Goal: Information Seeking & Learning: Learn about a topic

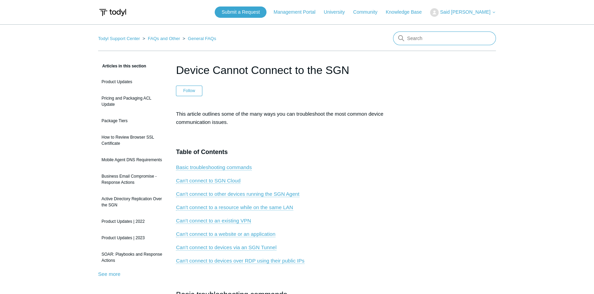
click at [412, 37] on input "Search" at bounding box center [444, 39] width 103 height 14
type input "Restart todyl sase"
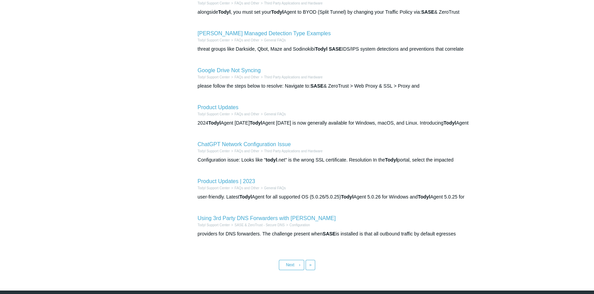
scroll to position [218, 0]
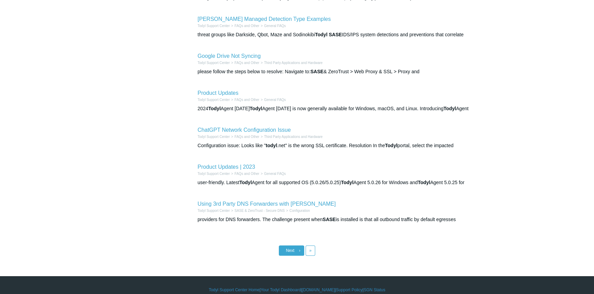
click at [280, 252] on link "Next ›" at bounding box center [291, 251] width 25 height 10
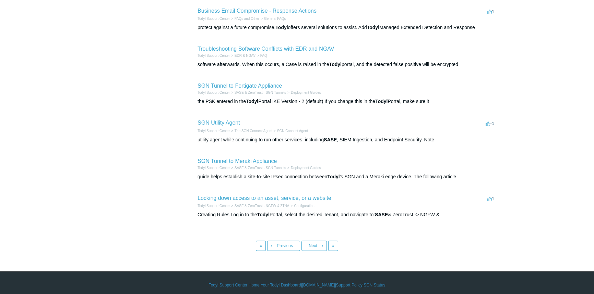
scroll to position [229, 0]
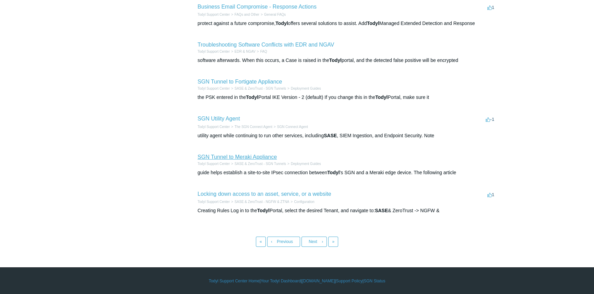
click at [250, 157] on link "SGN Tunnel to Meraki Appliance" at bounding box center [236, 157] width 79 height 6
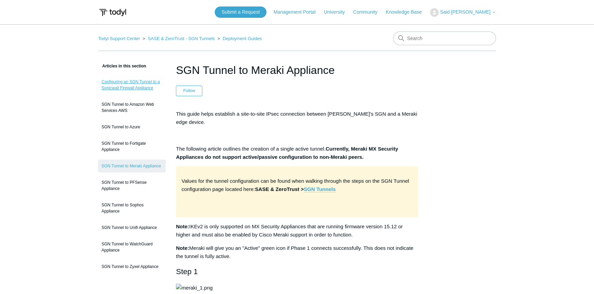
click at [133, 86] on link "Configuring an SGN Tunnel to a Sonicwall Firewall Appliance" at bounding box center [132, 84] width 68 height 19
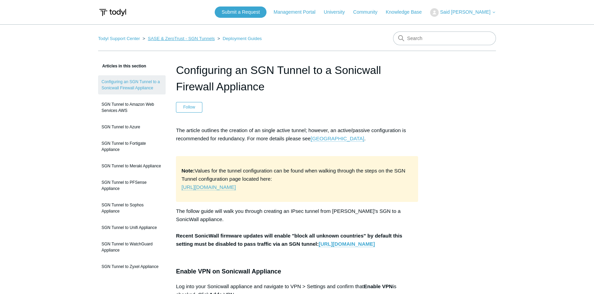
click at [178, 38] on link "SASE & ZeroTrust - SGN Tunnels" at bounding box center [181, 38] width 67 height 5
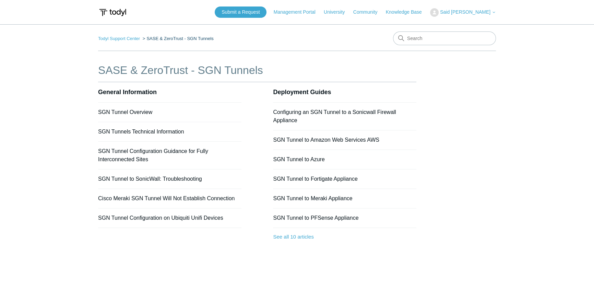
click at [160, 69] on h1 "SASE & ZeroTrust - SGN Tunnels" at bounding box center [257, 70] width 318 height 16
click at [127, 40] on link "Todyl Support Center" at bounding box center [119, 38] width 42 height 5
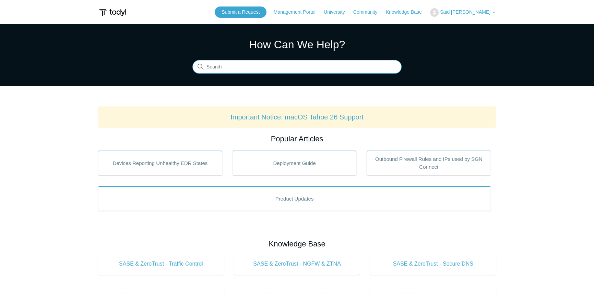
click at [264, 72] on input "Search" at bounding box center [296, 67] width 209 height 14
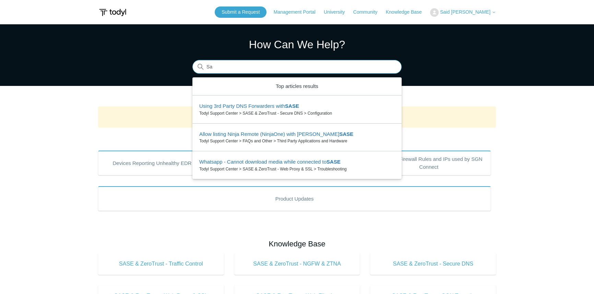
type input "S"
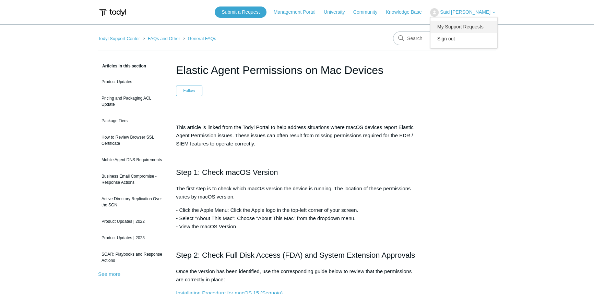
click at [464, 30] on link "My Support Requests" at bounding box center [463, 27] width 67 height 12
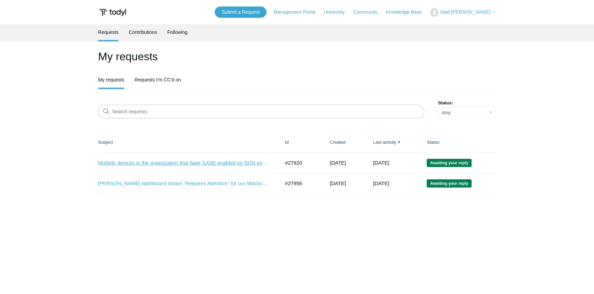
click at [197, 161] on link "Multiple devices in the organization that have SASE enabled on SGN experiencing…" at bounding box center [183, 163] width 171 height 8
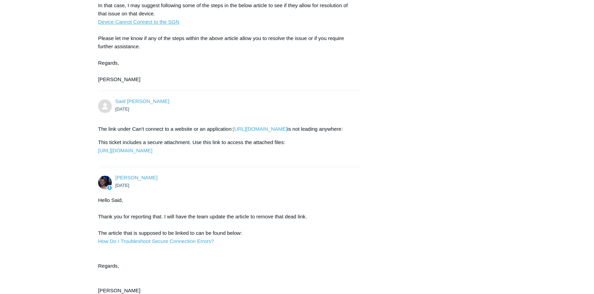
scroll to position [966, 0]
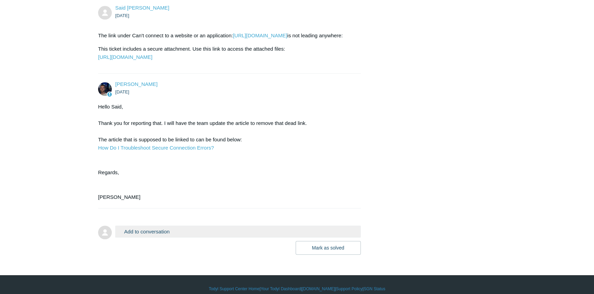
drag, startPoint x: 571, startPoint y: 232, endPoint x: 531, endPoint y: 206, distance: 48.5
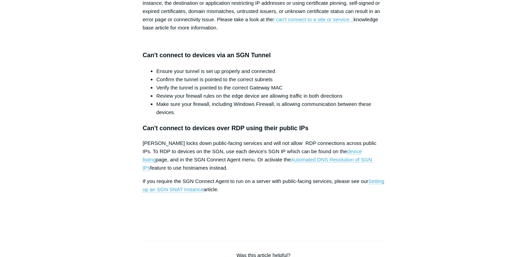
scroll to position [779, 0]
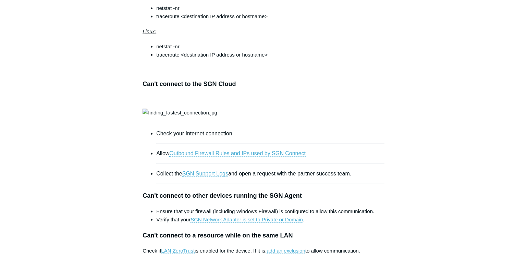
click at [411, 130] on div "Articles in this section Product Updates Pricing and Packaging ACL Update Packa…" at bounding box center [264, 198] width 398 height 1242
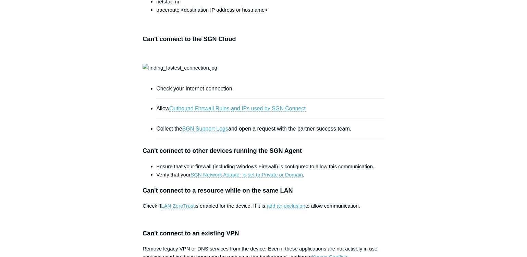
scroll to position [561, 0]
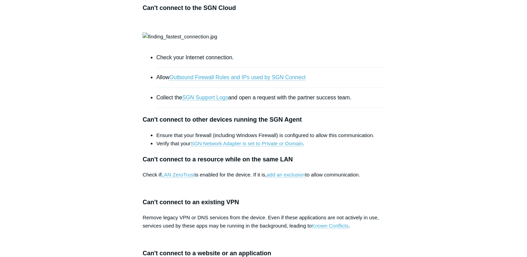
click at [420, 151] on div "Articles in this section Product Updates Pricing and Packaging ACL Update Packa…" at bounding box center [264, 122] width 398 height 1242
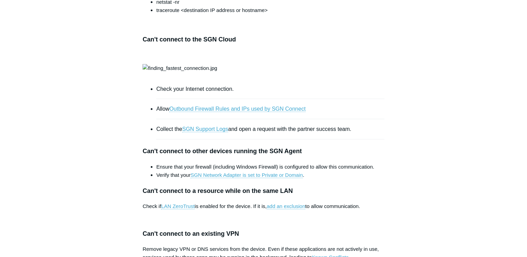
scroll to position [530, 0]
drag, startPoint x: 149, startPoint y: 45, endPoint x: 214, endPoint y: 40, distance: 64.6
click at [214, 40] on div "This article outlines some of the many ways you can troubleshoot the most commo…" at bounding box center [264, 53] width 242 height 946
click at [237, 44] on div "This article outlines some of the many ways you can troubleshoot the most commo…" at bounding box center [264, 53] width 242 height 946
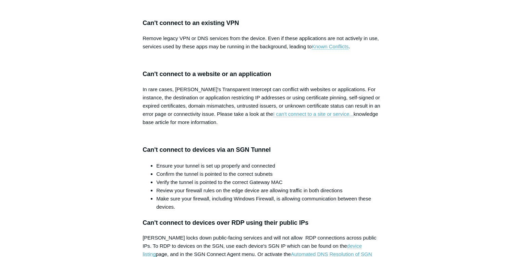
scroll to position [779, 0]
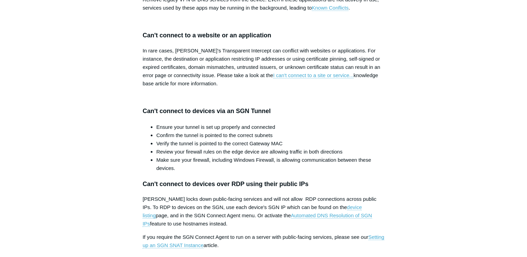
drag, startPoint x: 146, startPoint y: 53, endPoint x: 180, endPoint y: 53, distance: 34.3
drag, startPoint x: 141, startPoint y: 55, endPoint x: 297, endPoint y: 54, distance: 155.7
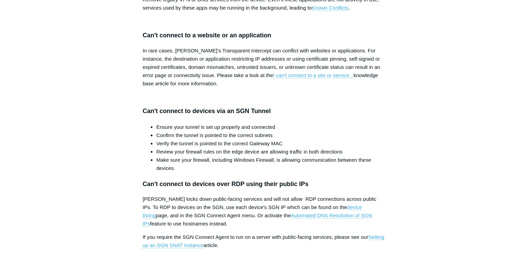
drag, startPoint x: 309, startPoint y: 53, endPoint x: 143, endPoint y: 54, distance: 165.6
drag, startPoint x: 138, startPoint y: 91, endPoint x: 293, endPoint y: 87, distance: 155.4
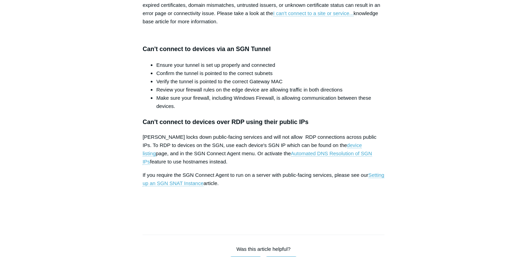
scroll to position [841, 0]
drag, startPoint x: 144, startPoint y: 127, endPoint x: 218, endPoint y: 173, distance: 87.5
drag, startPoint x: 231, startPoint y: 146, endPoint x: 294, endPoint y: 142, distance: 63.2
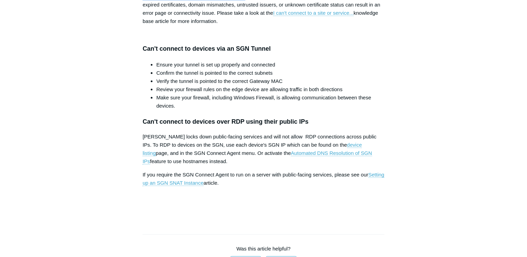
click at [294, 25] on p "In rare cases, Todyl's Transparent Intercept can conflict with websites or appl…" at bounding box center [264, 4] width 242 height 41
click at [302, 25] on p "In rare cases, Todyl's Transparent Intercept can conflict with websites or appl…" at bounding box center [264, 4] width 242 height 41
drag, startPoint x: 306, startPoint y: 145, endPoint x: 313, endPoint y: 145, distance: 6.9
click at [306, 25] on p "In rare cases, Todyl's Transparent Intercept can conflict with websites or appl…" at bounding box center [264, 4] width 242 height 41
click at [319, 16] on link "I can't connect to a site or service..." at bounding box center [313, 13] width 81 height 6
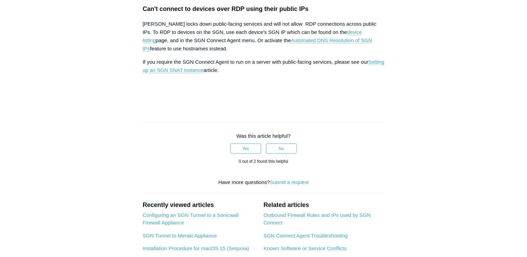
scroll to position [966, 0]
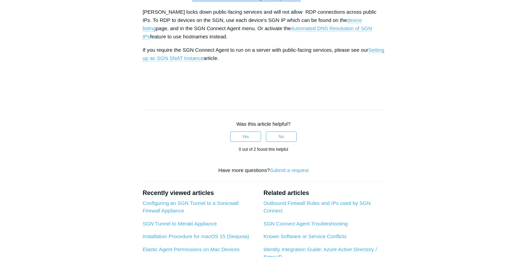
drag, startPoint x: 192, startPoint y: 150, endPoint x: 306, endPoint y: 147, distance: 113.9
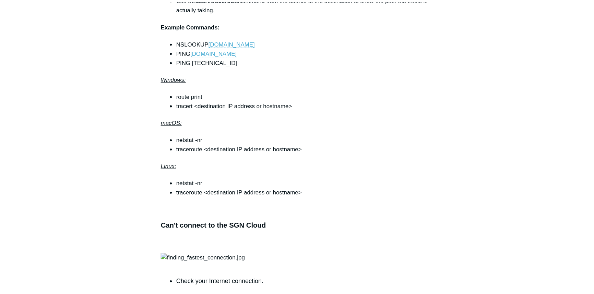
scroll to position [498, 0]
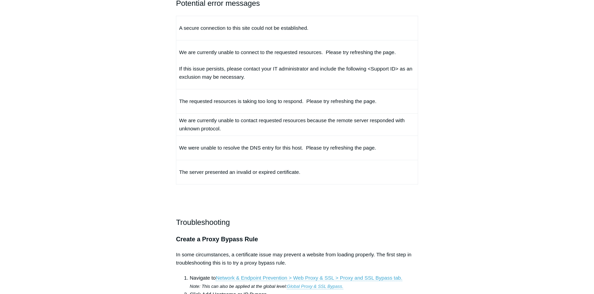
scroll to position [405, 0]
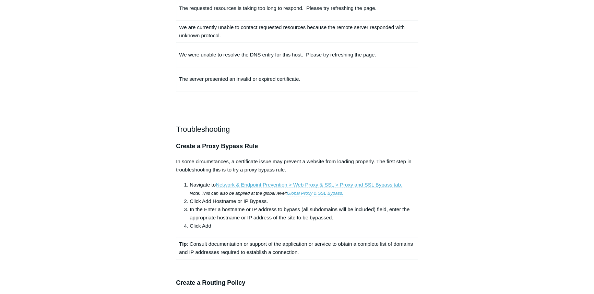
click at [91, 101] on main "Todyl Support Center SASE & ZeroTrust - Web Proxy & SSL Troubleshooting Article…" at bounding box center [297, 161] width 594 height 1084
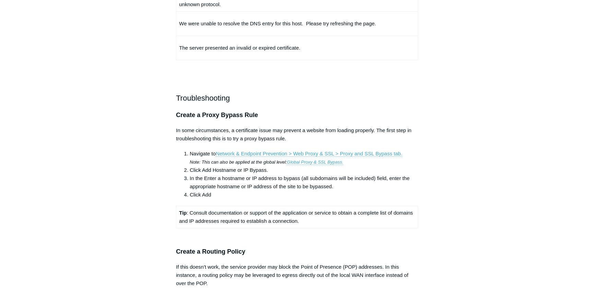
scroll to position [561, 0]
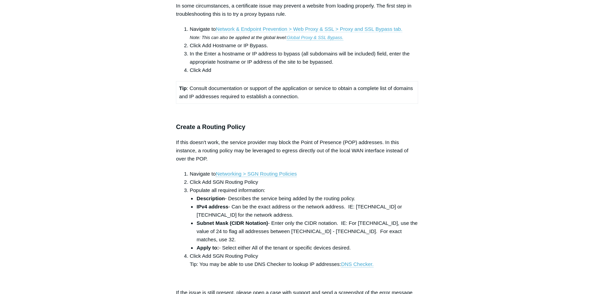
click at [235, 32] on link "Network & Endpoint Prevention > Web Proxy & SSL > Proxy and SSL Bypass tab." at bounding box center [309, 29] width 187 height 6
click at [564, 188] on main "Todyl Support Center SASE & ZeroTrust - Web Proxy & SSL Troubleshooting Article…" at bounding box center [297, 5] width 594 height 1084
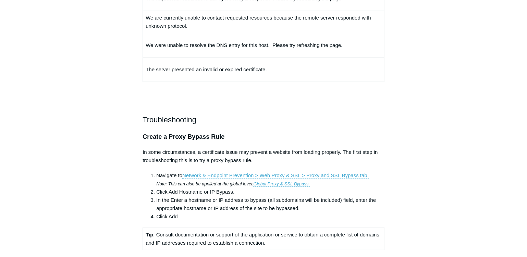
scroll to position [436, 0]
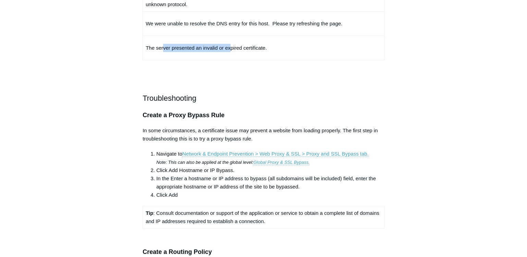
drag, startPoint x: 163, startPoint y: 140, endPoint x: 229, endPoint y: 143, distance: 66.2
click at [229, 52] on p "The server presented an invalid or expired certificate." at bounding box center [264, 48] width 236 height 8
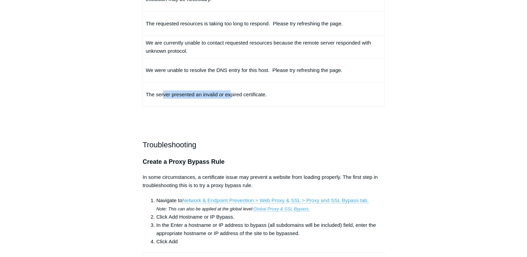
scroll to position [374, 0]
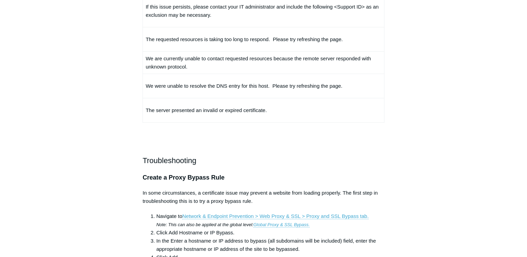
click at [181, 90] on p "We were unable to resolve the DNS entry for this host. Please try refreshing th…" at bounding box center [264, 86] width 236 height 8
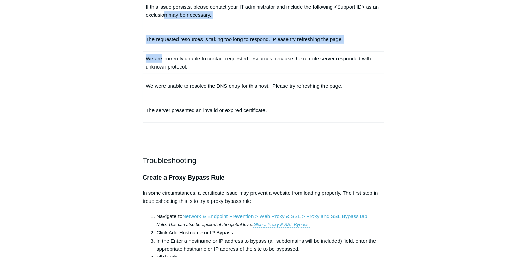
drag, startPoint x: 162, startPoint y: 148, endPoint x: 166, endPoint y: 108, distance: 40.3
click at [166, 108] on tbody "A secure connection to this site could not be established. We are currently una…" at bounding box center [264, 38] width 242 height 169
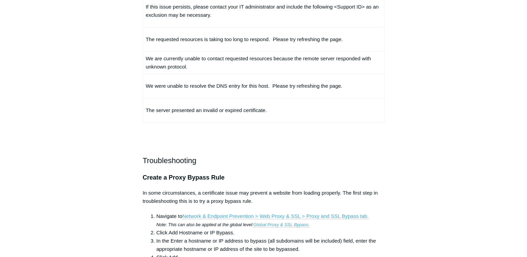
click at [56, 106] on main "Todyl Support Center SASE & ZeroTrust - Web Proxy & SSL Troubleshooting Article…" at bounding box center [263, 193] width 527 height 1084
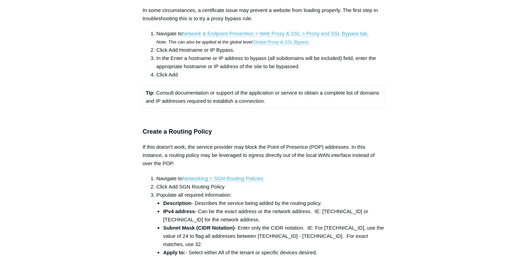
scroll to position [561, 0]
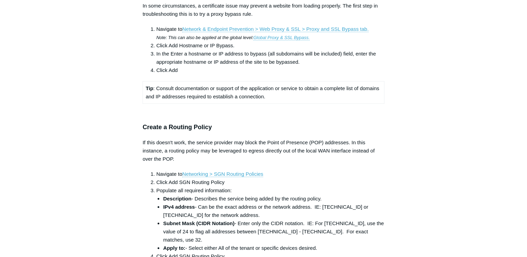
drag, startPoint x: 129, startPoint y: 82, endPoint x: 154, endPoint y: 85, distance: 24.9
click at [154, 85] on div "Articles in this section A connection to this site could not be established as …" at bounding box center [264, 24] width 398 height 1046
click at [128, 103] on aside "Articles in this section A connection to this site could not be established as …" at bounding box center [99, 20] width 68 height 1039
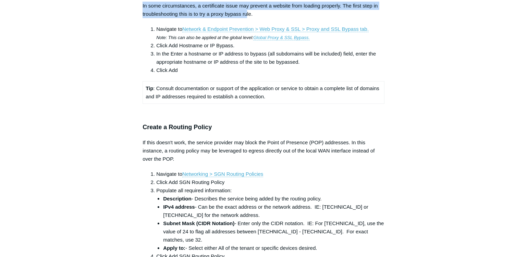
drag, startPoint x: 143, startPoint y: 101, endPoint x: 248, endPoint y: 111, distance: 105.1
click at [248, 18] on p "In some circumstances, a certificate issue may prevent a website from loading p…" at bounding box center [264, 10] width 242 height 16
click at [275, 18] on p "In some circumstances, a certificate issue may prevent a website from loading p…" at bounding box center [264, 10] width 242 height 16
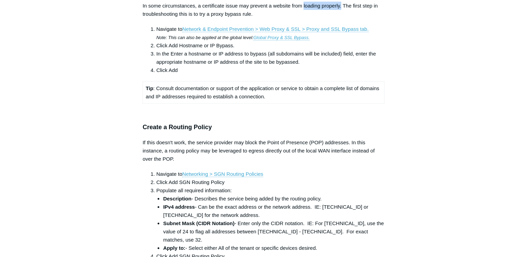
drag, startPoint x: 303, startPoint y: 101, endPoint x: 342, endPoint y: 100, distance: 38.8
click at [342, 18] on p "In some circumstances, a certificate issue may prevent a website from loading p…" at bounding box center [264, 10] width 242 height 16
click at [376, 18] on p "In some circumstances, a certificate issue may prevent a website from loading p…" at bounding box center [264, 10] width 242 height 16
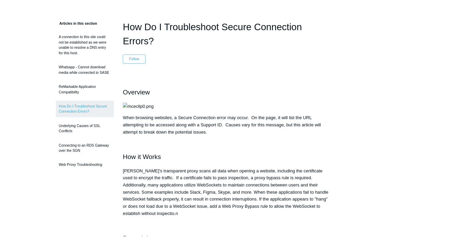
scroll to position [0, 0]
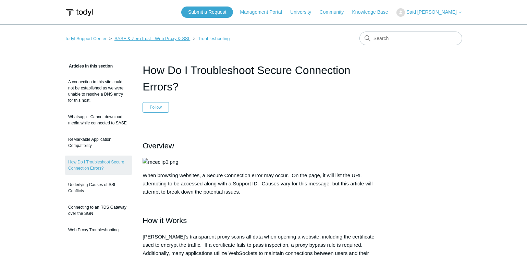
click at [178, 39] on link "SASE & ZeroTrust - Web Proxy & SSL" at bounding box center [153, 38] width 76 height 5
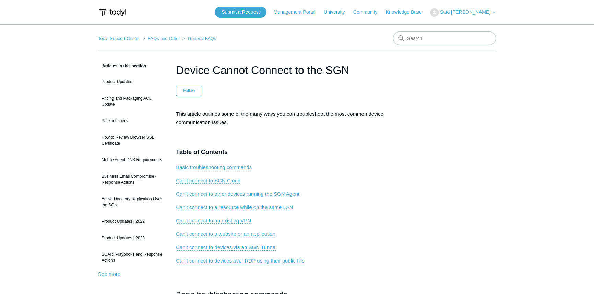
click at [289, 10] on link "Management Portal" at bounding box center [298, 12] width 49 height 7
